Goal: Task Accomplishment & Management: Manage account settings

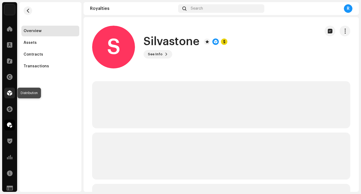
click at [10, 94] on span at bounding box center [9, 93] width 5 height 4
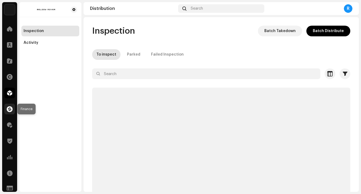
click at [8, 108] on span at bounding box center [10, 109] width 6 height 4
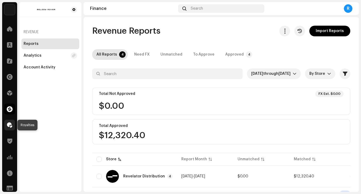
click at [10, 126] on span at bounding box center [9, 125] width 5 height 4
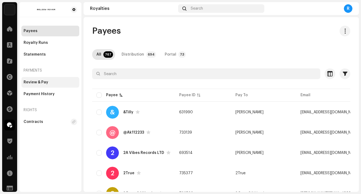
click at [51, 82] on div "Review & Pay" at bounding box center [51, 82] width 54 height 4
